Goal: Find specific page/section: Find specific page/section

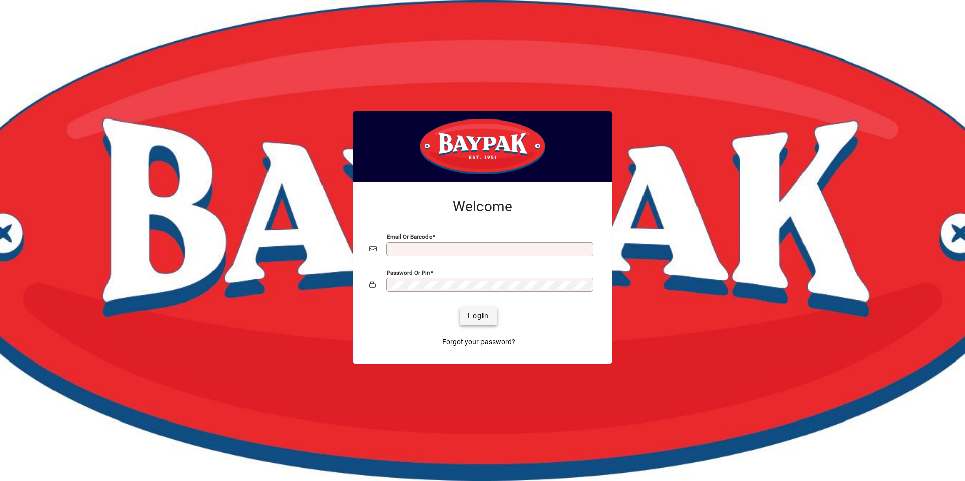
type input "**********"
click at [489, 318] on span "submit" at bounding box center [478, 316] width 37 height 24
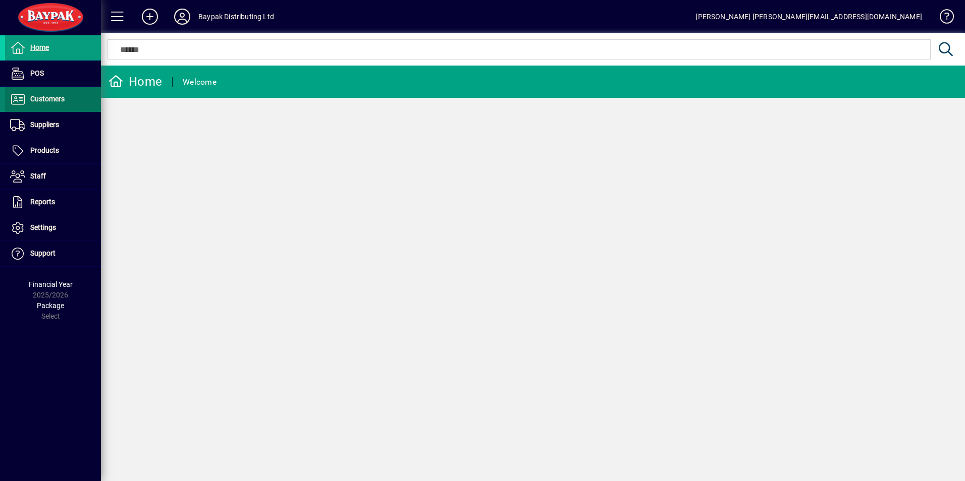
click at [45, 96] on span "Customers" at bounding box center [47, 99] width 34 height 8
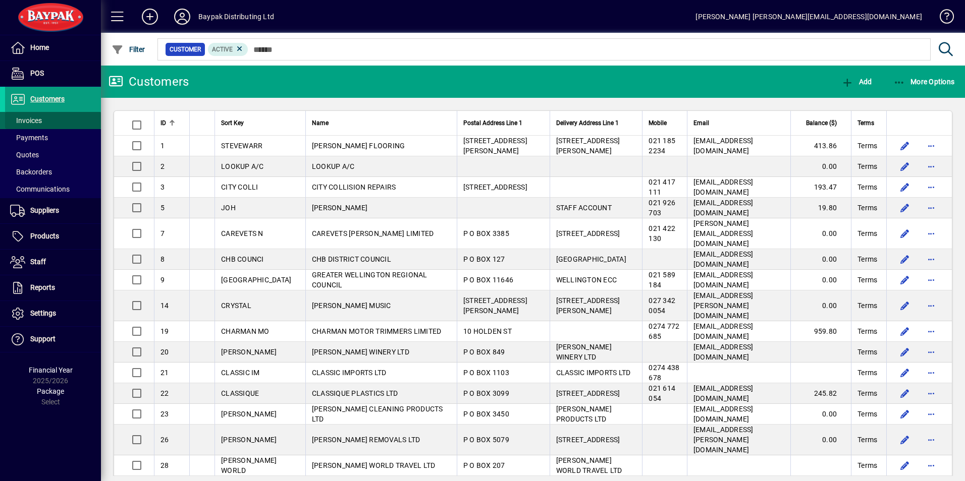
click at [38, 117] on span "Invoices" at bounding box center [26, 121] width 32 height 8
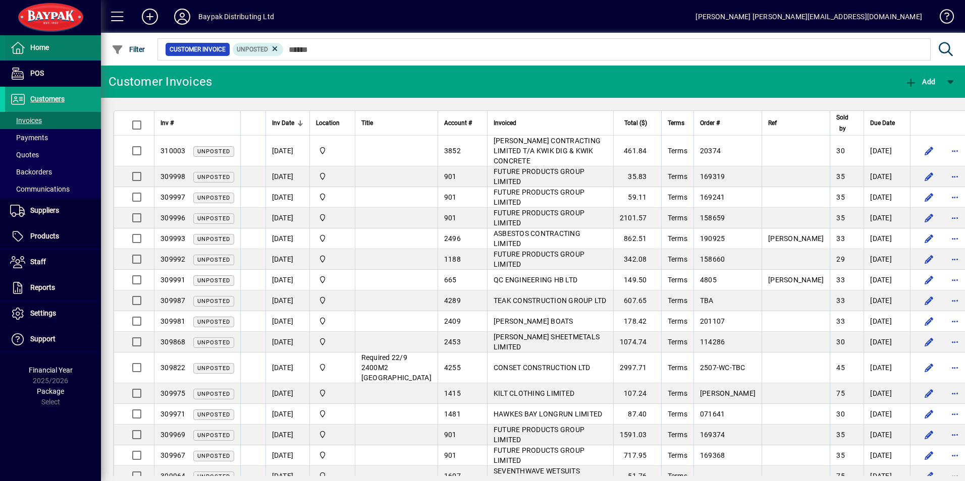
click at [48, 48] on span "Home" at bounding box center [39, 47] width 19 height 8
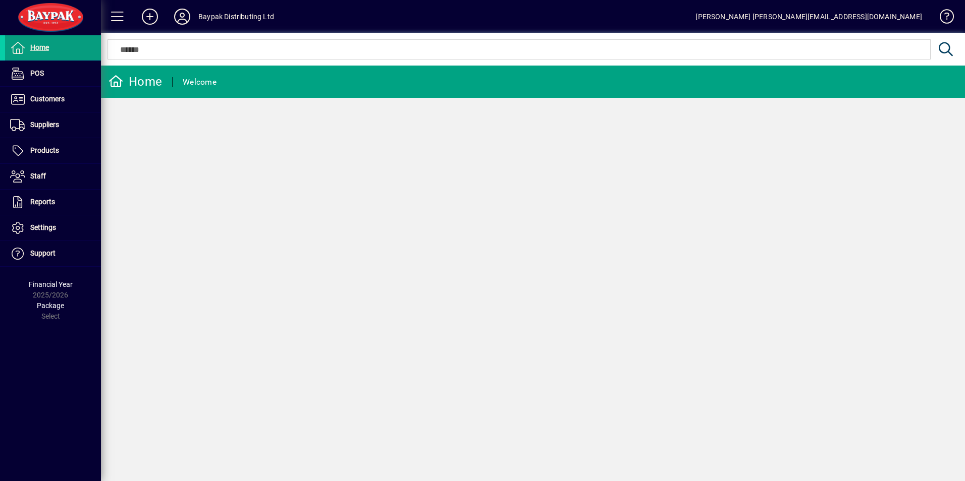
click at [220, 14] on div "Baypak Distributing Ltd" at bounding box center [236, 17] width 76 height 16
click at [182, 19] on icon at bounding box center [182, 17] width 20 height 16
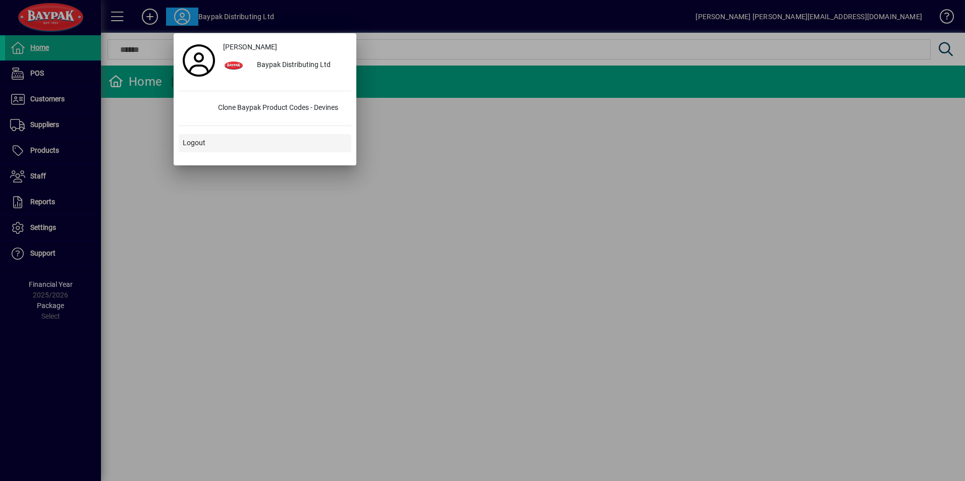
click at [194, 139] on span "Logout" at bounding box center [194, 143] width 23 height 11
